Goal: Task Accomplishment & Management: Use online tool/utility

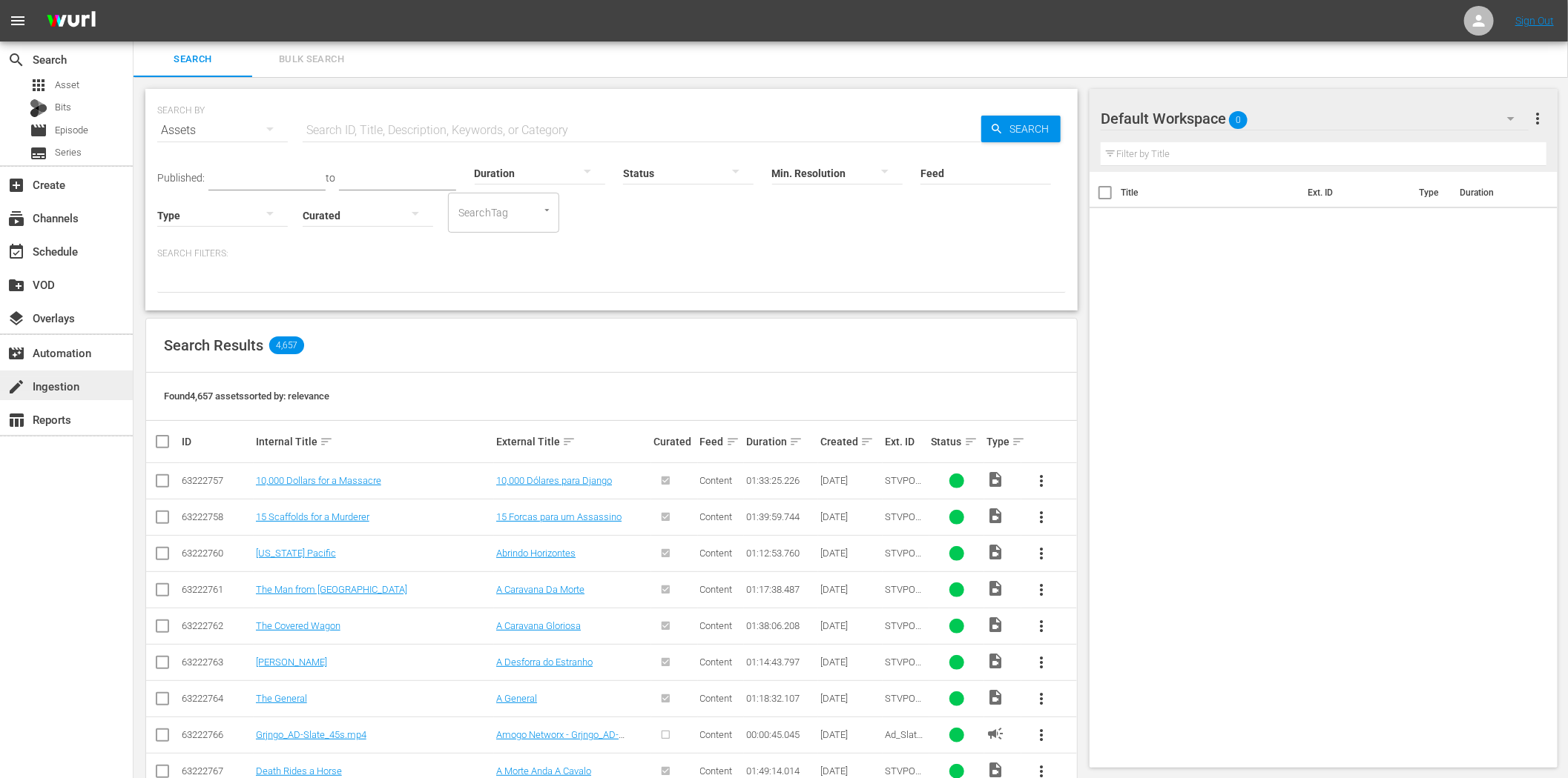
click at [68, 389] on div "create Ingestion" at bounding box center [41, 384] width 83 height 13
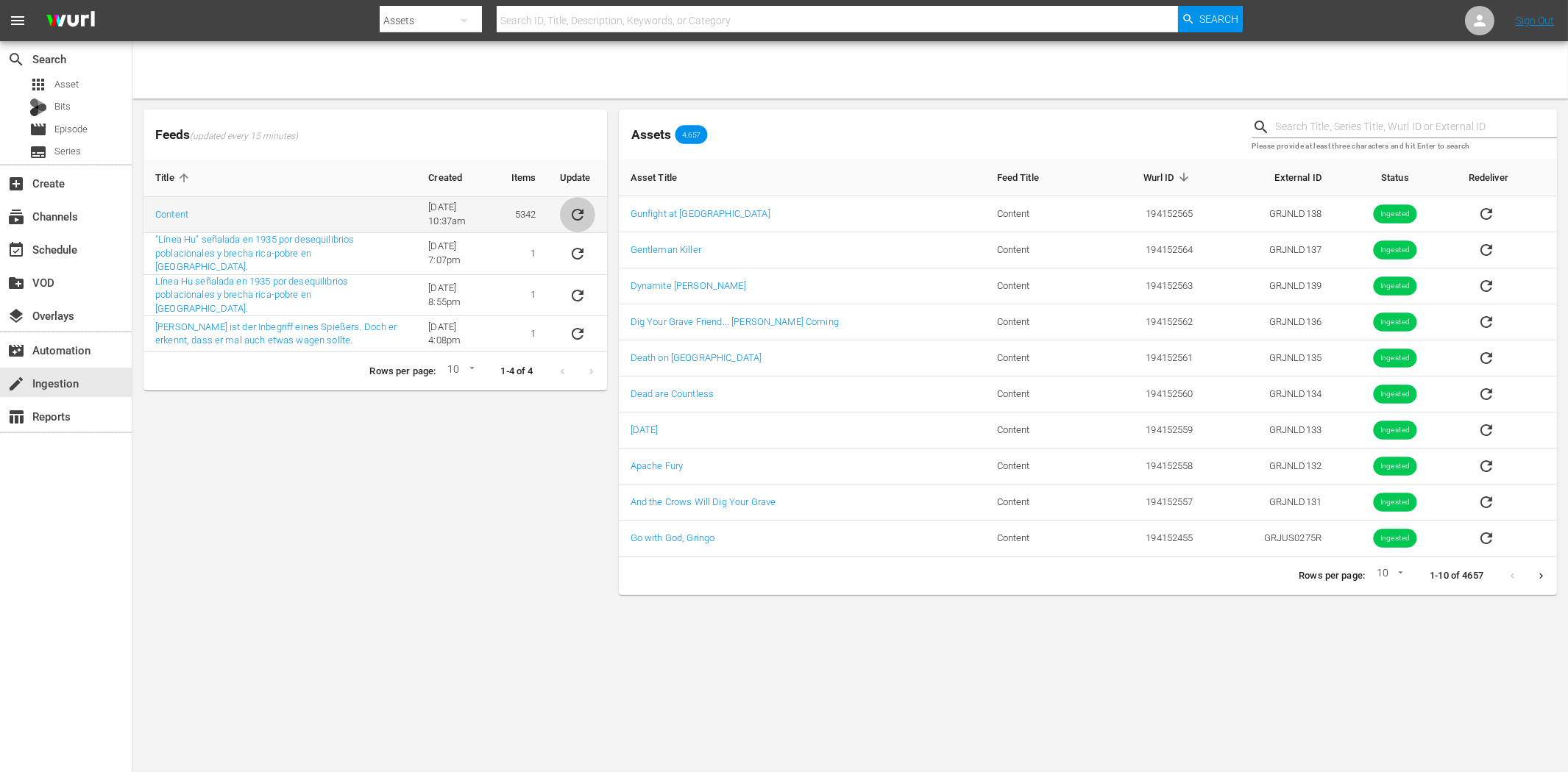
click at [580, 210] on icon "sticky table" at bounding box center [578, 215] width 12 height 12
click at [98, 613] on div "search Search apps Asset Bits movie Episode subtitles Series add_box Create sub…" at bounding box center [66, 427] width 133 height 772
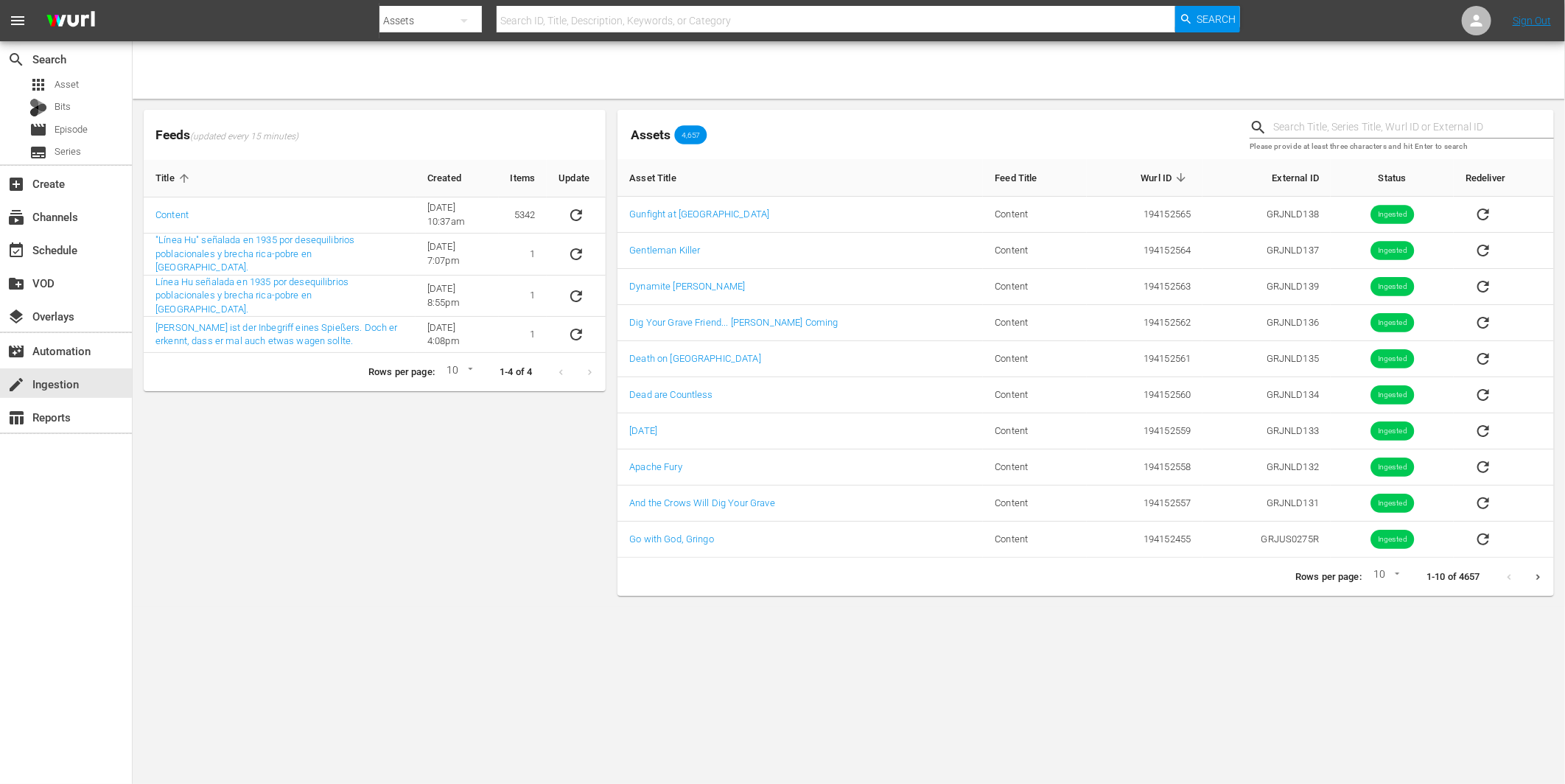
click at [64, 618] on div "search Search apps Asset Bits movie Episode subtitles Series add_box Create sub…" at bounding box center [66, 433] width 133 height 784
